Goal: Information Seeking & Learning: Learn about a topic

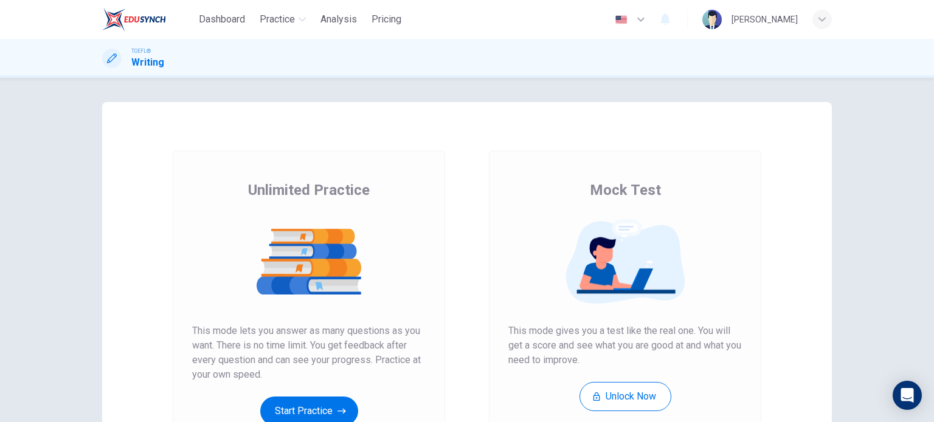
scroll to position [77, 0]
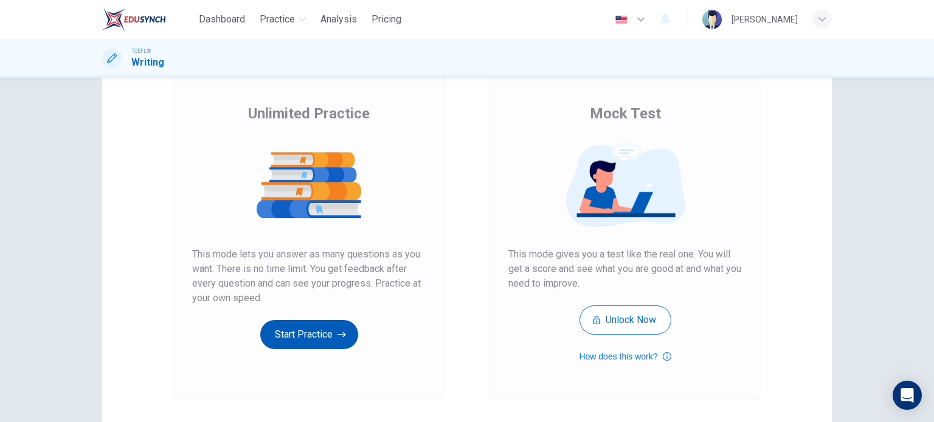
click at [289, 344] on button "Start Practice" at bounding box center [309, 334] width 98 height 29
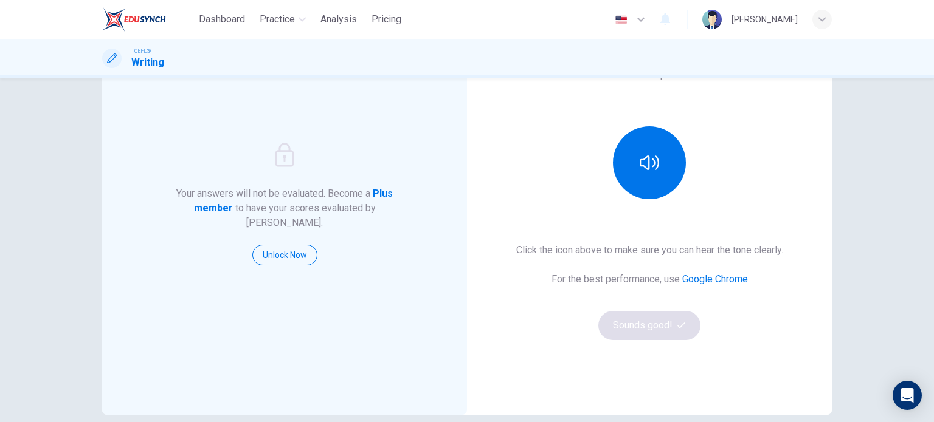
scroll to position [134, 0]
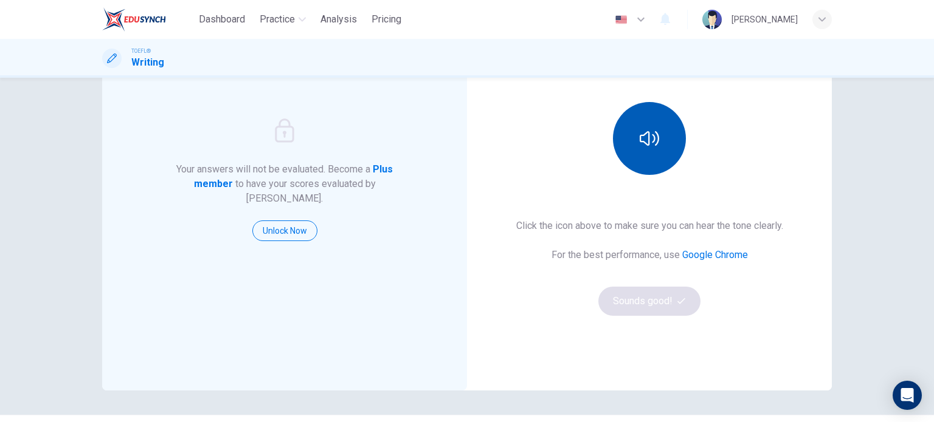
click at [676, 153] on button "button" at bounding box center [649, 138] width 73 height 73
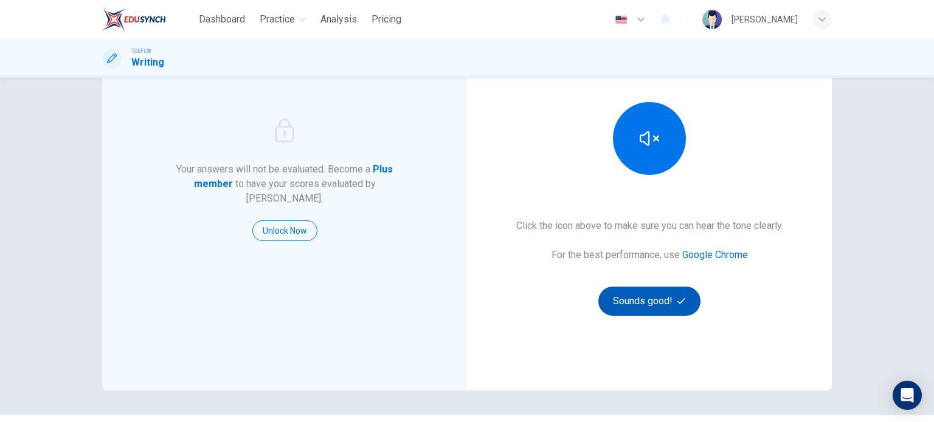
click at [641, 297] on button "Sounds good!" at bounding box center [649, 301] width 102 height 29
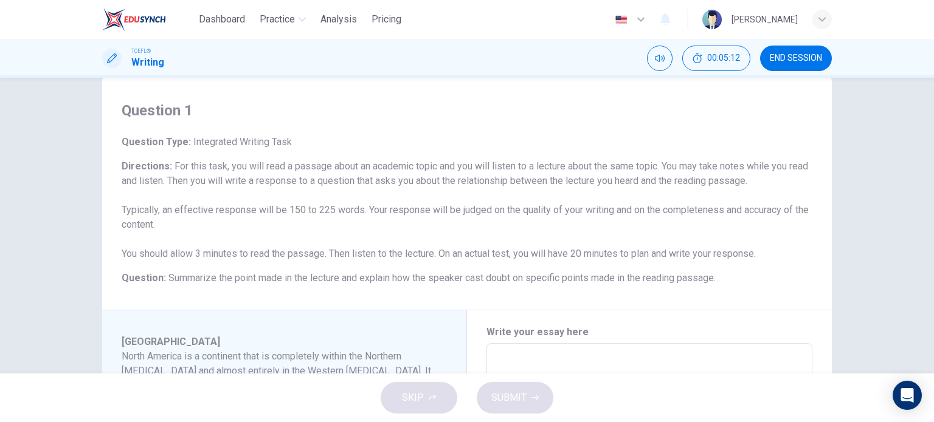
scroll to position [0, 0]
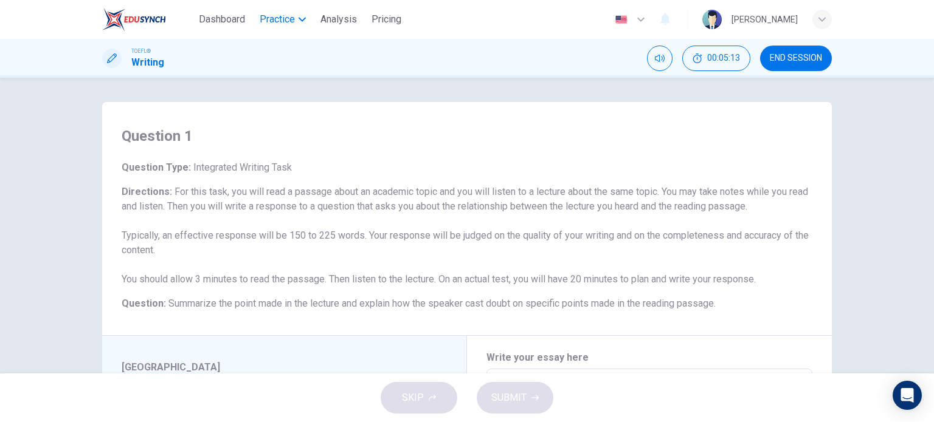
click at [294, 22] on span "Practice" at bounding box center [277, 19] width 35 height 15
click at [432, 164] on h6 "Question Type : Integrated Writing Task" at bounding box center [467, 167] width 690 height 15
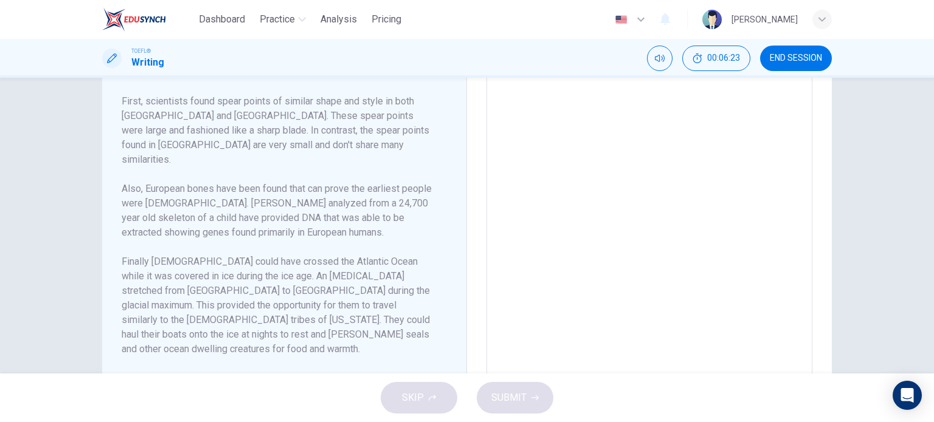
scroll to position [346, 0]
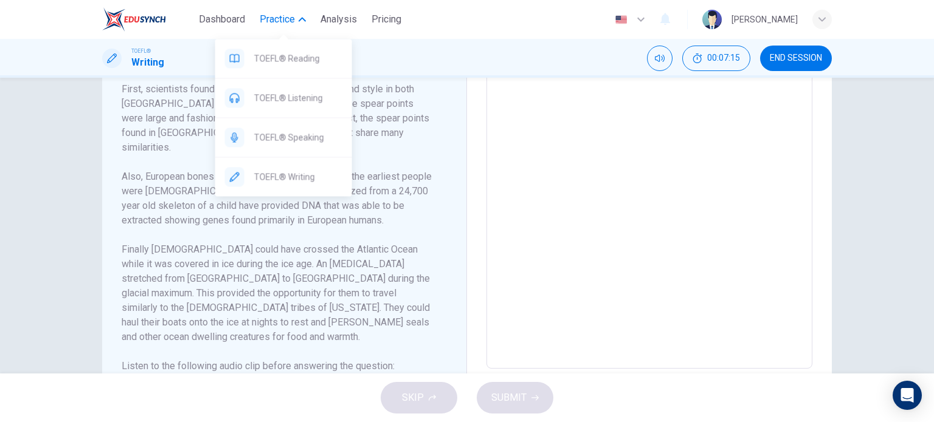
click at [290, 16] on span "Practice" at bounding box center [277, 19] width 35 height 15
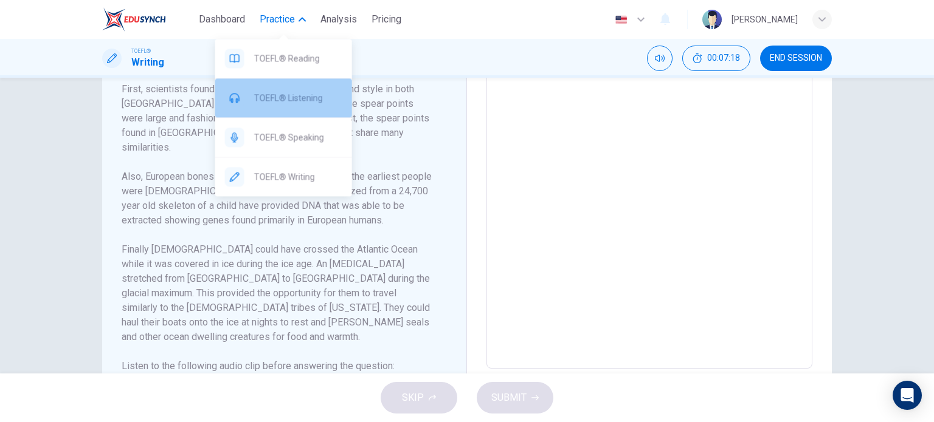
click at [289, 95] on span "TOEFL® Listening" at bounding box center [298, 98] width 88 height 15
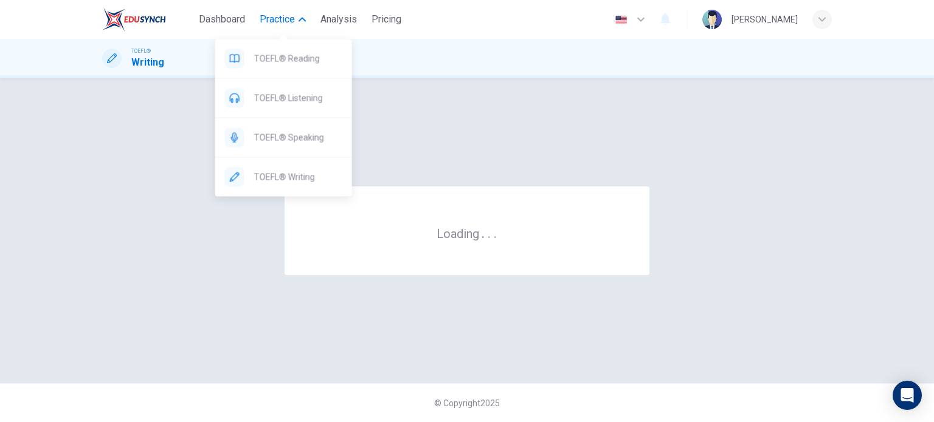
scroll to position [0, 0]
